Goal: Transaction & Acquisition: Purchase product/service

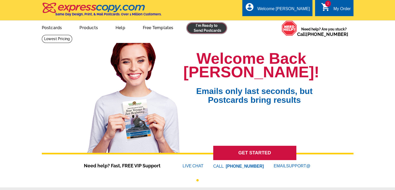
click at [216, 28] on link at bounding box center [207, 28] width 40 height 10
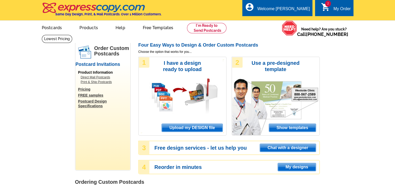
click at [188, 128] on span "Upload my DESIGN file" at bounding box center [192, 128] width 61 height 8
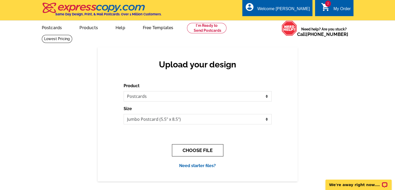
click at [203, 151] on button "CHOOSE FILE" at bounding box center [197, 150] width 51 height 12
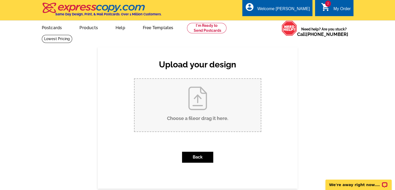
click at [195, 101] on input "Choose a file or drag it here ." at bounding box center [198, 105] width 126 height 53
type input "C:\fakepath\Estate Agents Home New Listing Postcard (8.5 x 5.pdf"
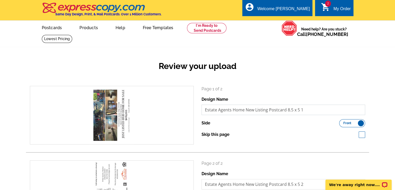
click at [310, 110] on input "Estate Agents Home New Listing Postcard 8.5 x 5 1" at bounding box center [284, 109] width 164 height 10
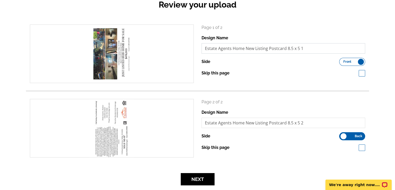
scroll to position [130, 0]
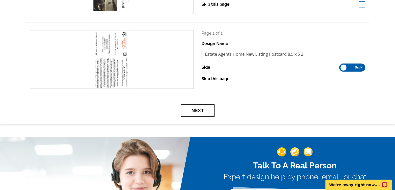
click at [202, 109] on button "Next" at bounding box center [198, 110] width 34 height 12
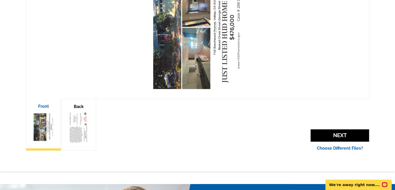
click at [350, 135] on span "Next" at bounding box center [340, 135] width 58 height 12
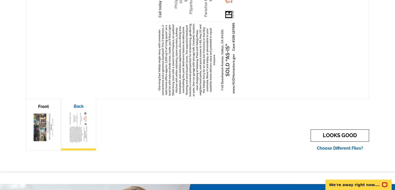
click at [344, 136] on link "LOOKS GOOD" at bounding box center [340, 135] width 58 height 12
